Goal: Transaction & Acquisition: Purchase product/service

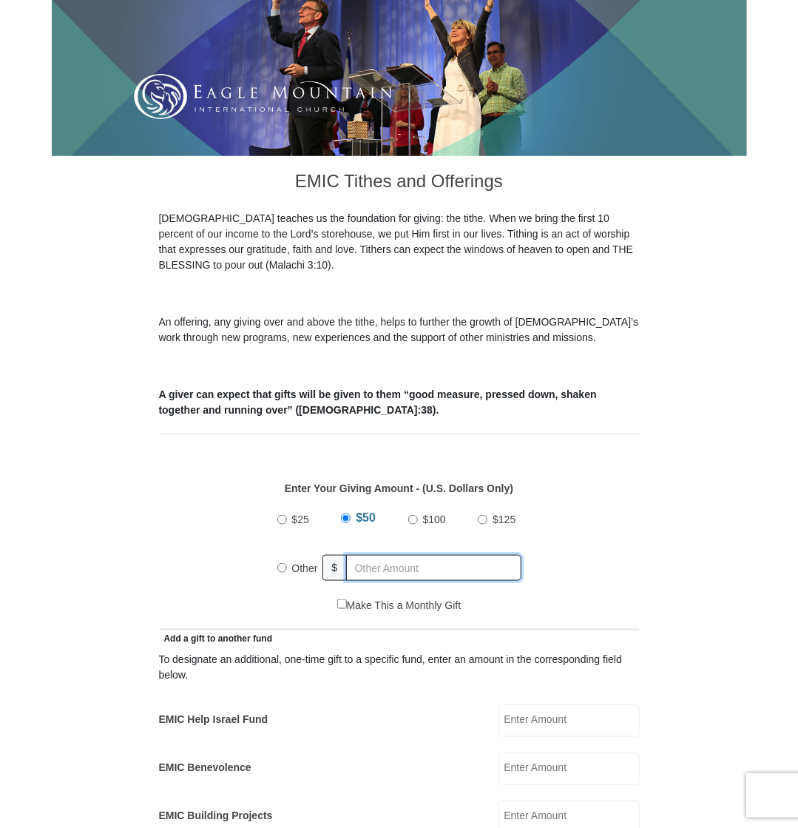
radio input "true"
click at [443, 557] on input "text" at bounding box center [436, 568] width 169 height 26
type input "5"
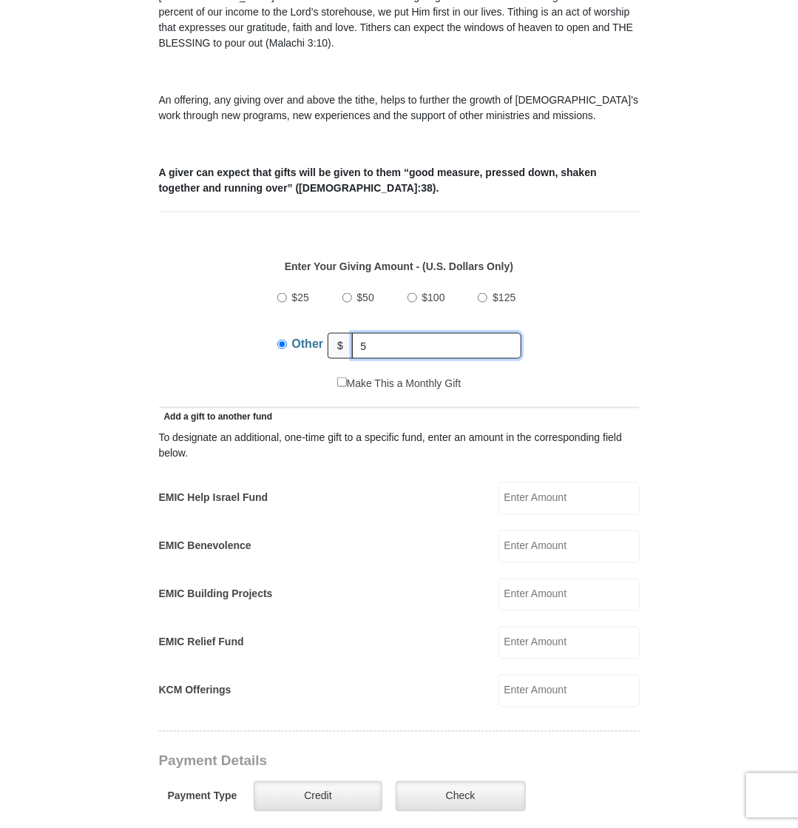
scroll to position [666, 0]
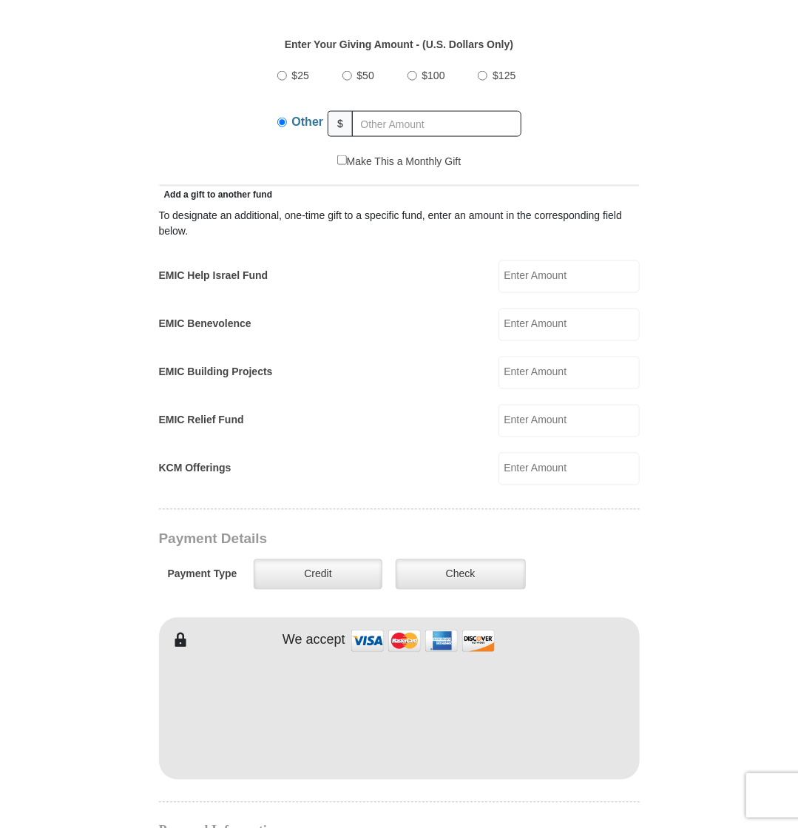
click at [533, 276] on input "EMIC Help Israel Fund" at bounding box center [569, 276] width 141 height 33
type input "5"
click at [693, 473] on form "Eagle Mountain International Church Online Giving Because of gifts like yours, …" at bounding box center [400, 465] width 696 height 2145
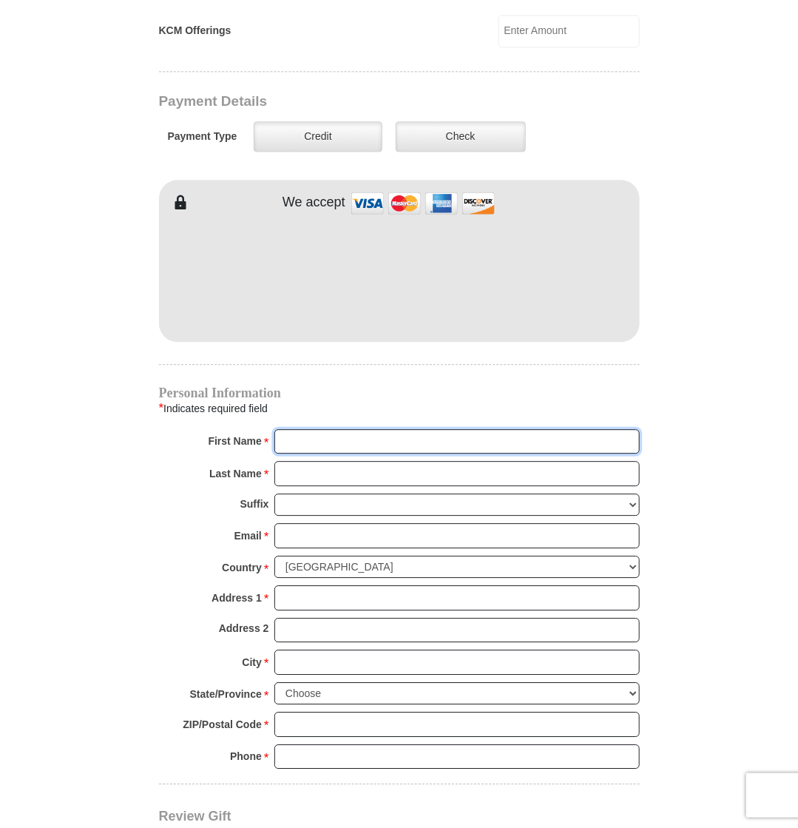
scroll to position [1126, 0]
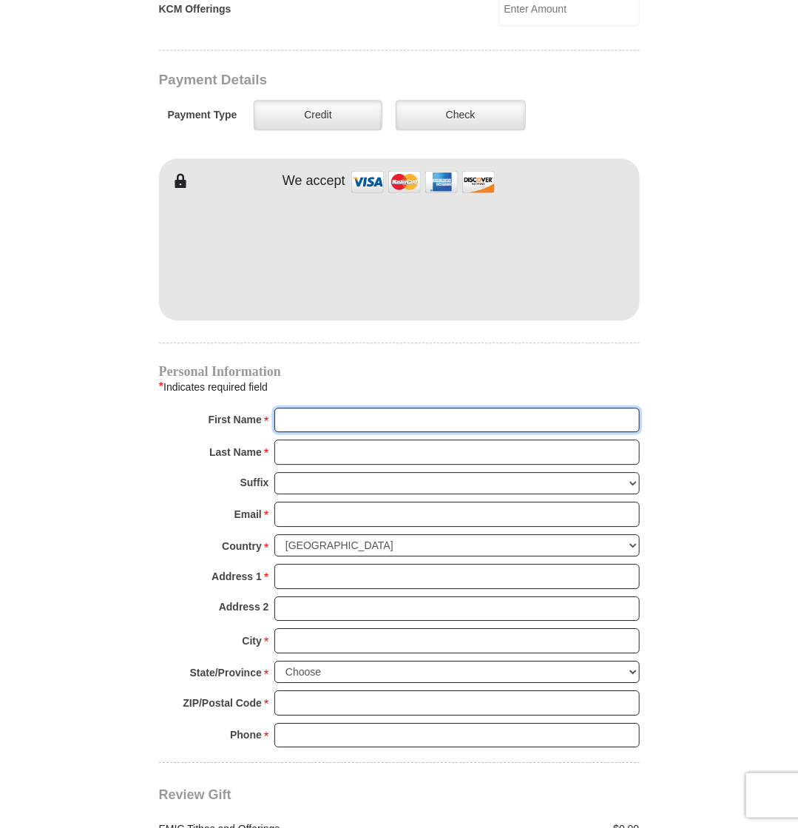
click at [380, 408] on input "First Name *" at bounding box center [458, 420] width 366 height 25
type input "Brandi"
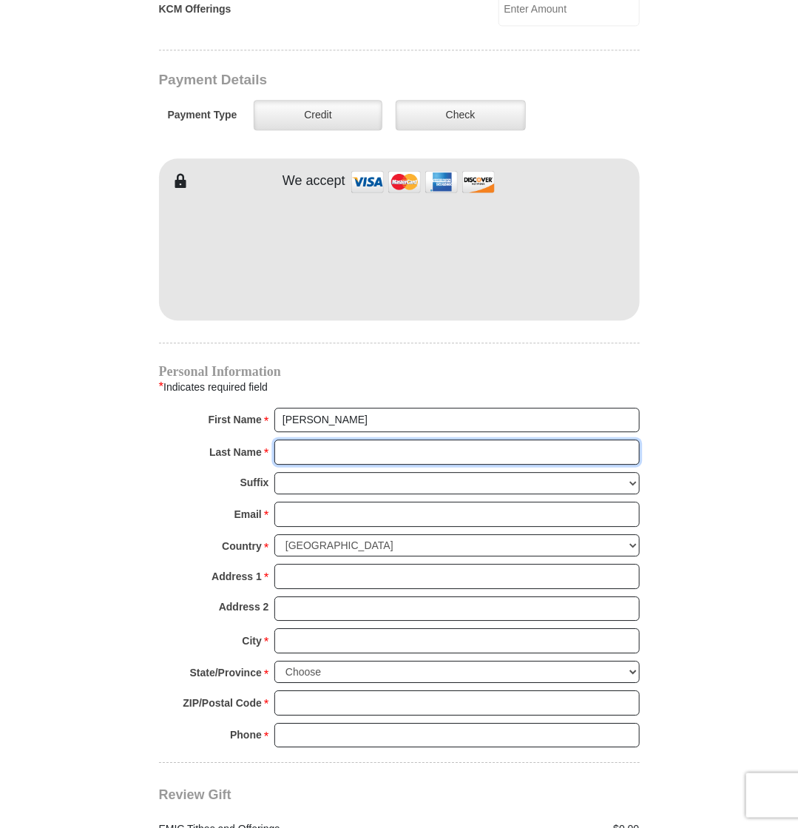
type input "Higareda-Bomar"
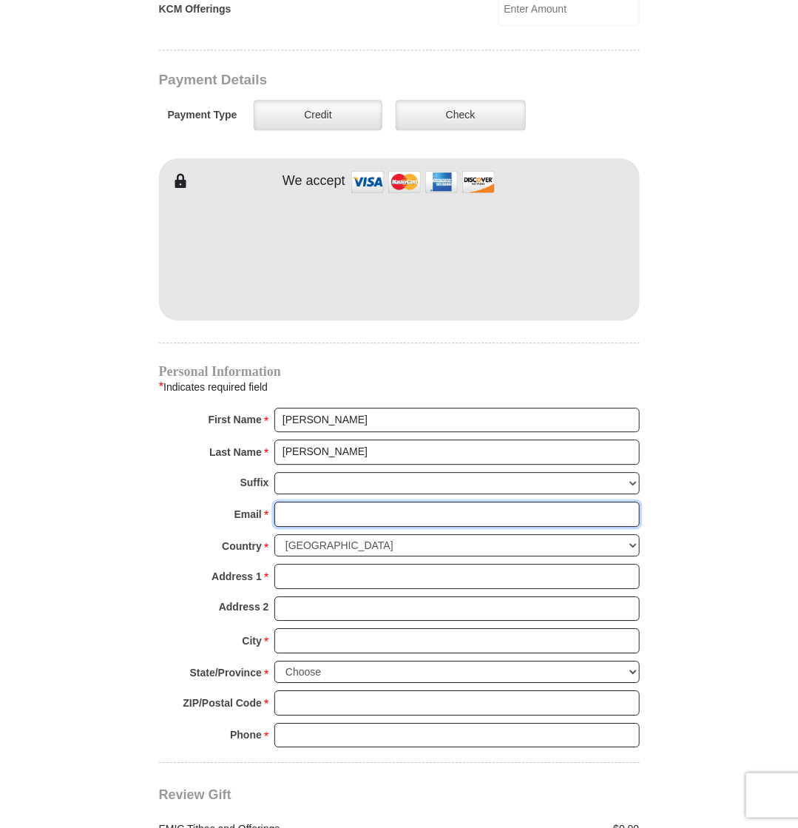
type input "rev17_14@outlook.com"
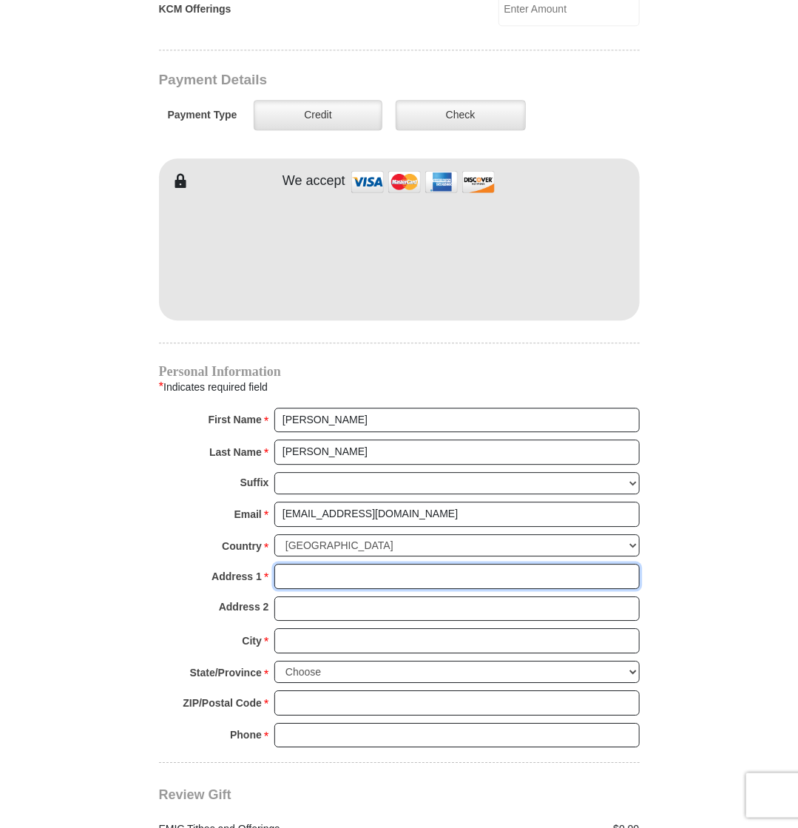
type input "213 McLennan Road"
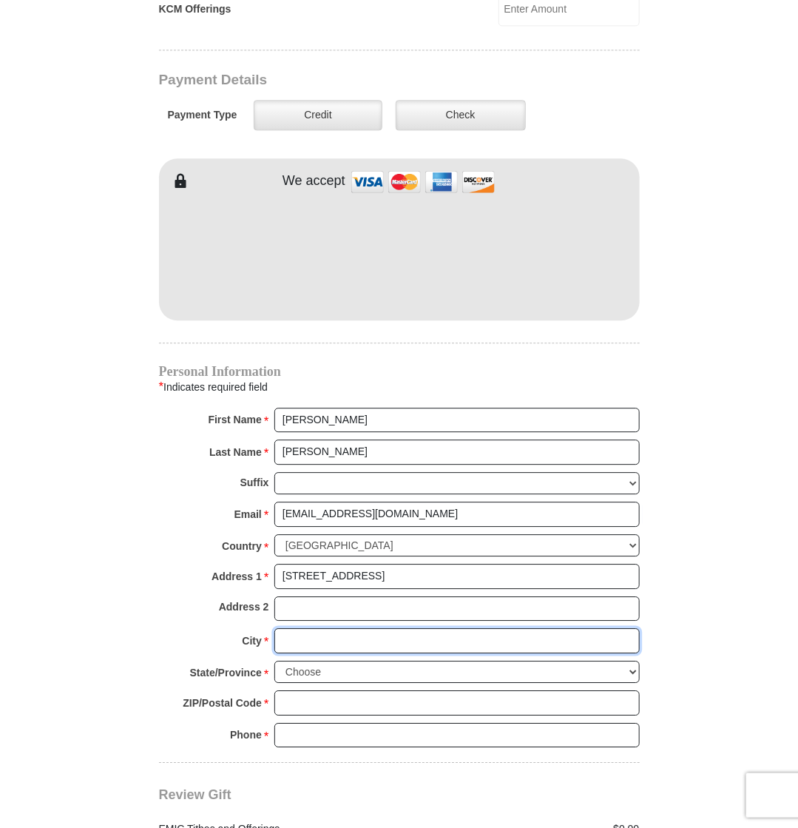
type input "McGregor"
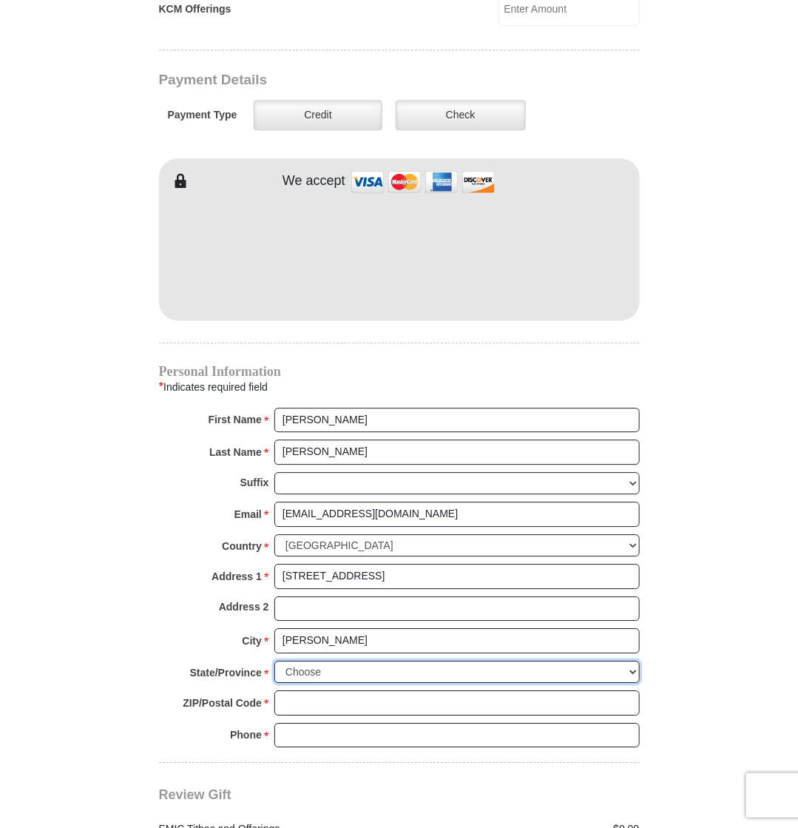
select select "TX"
type input "76657"
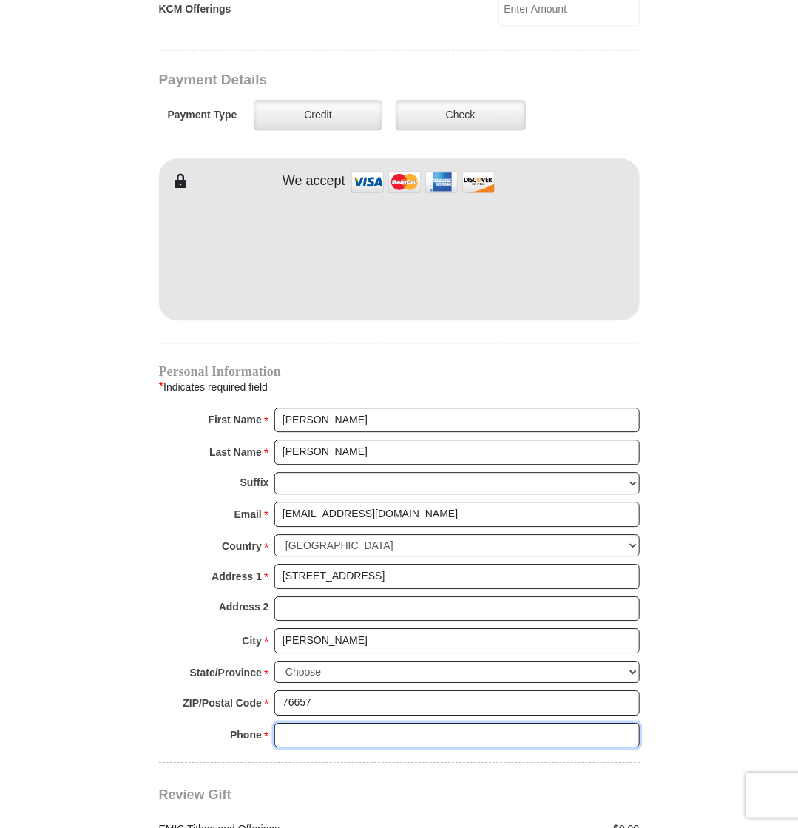
type input "2544246096"
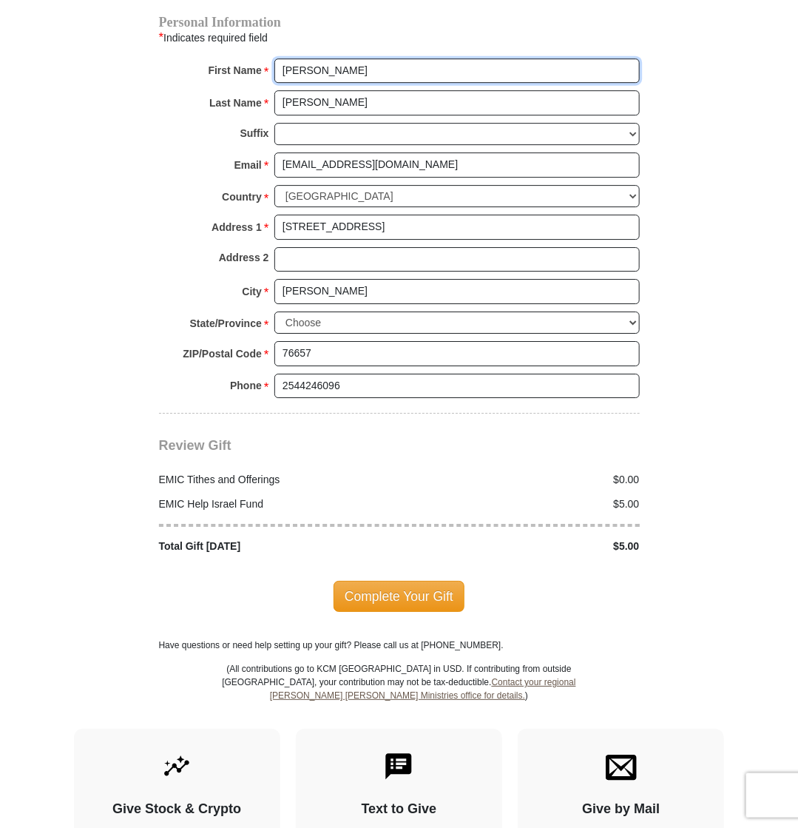
scroll to position [1496, 0]
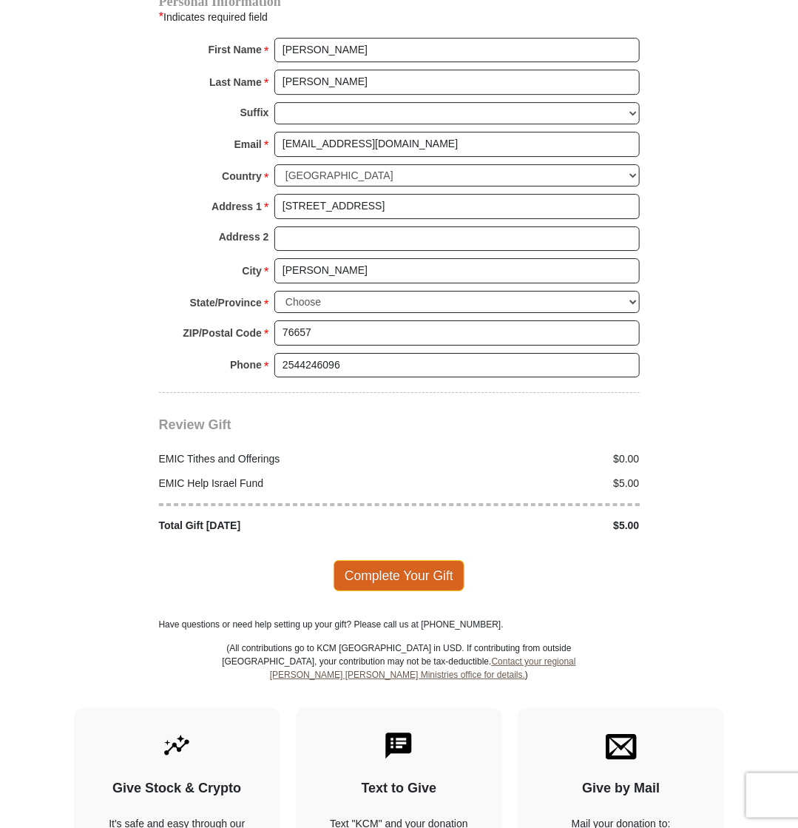
click at [352, 564] on span "Complete Your Gift" at bounding box center [399, 575] width 131 height 31
